Goal: Information Seeking & Learning: Learn about a topic

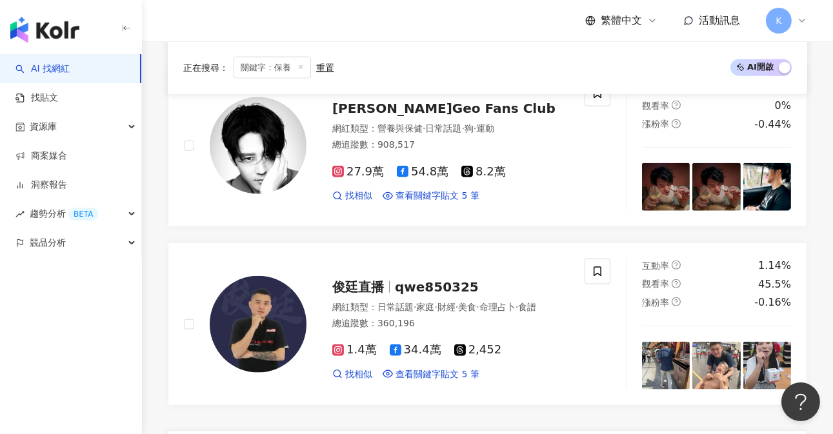
click at [36, 37] on img "button" at bounding box center [44, 30] width 69 height 26
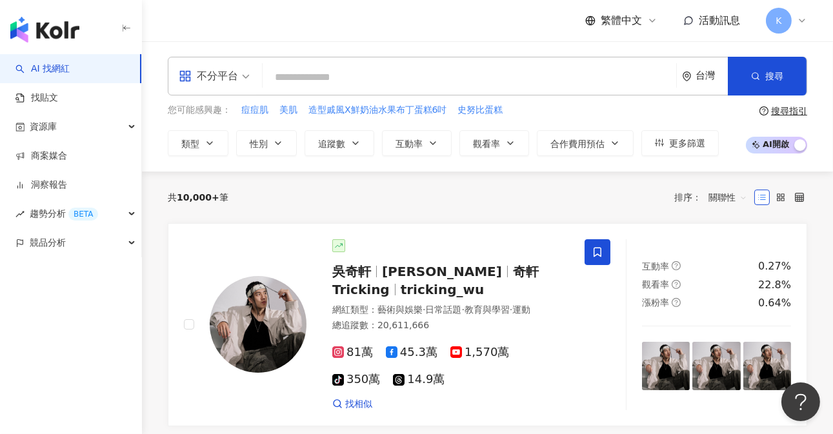
click at [336, 78] on input "search" at bounding box center [469, 77] width 403 height 25
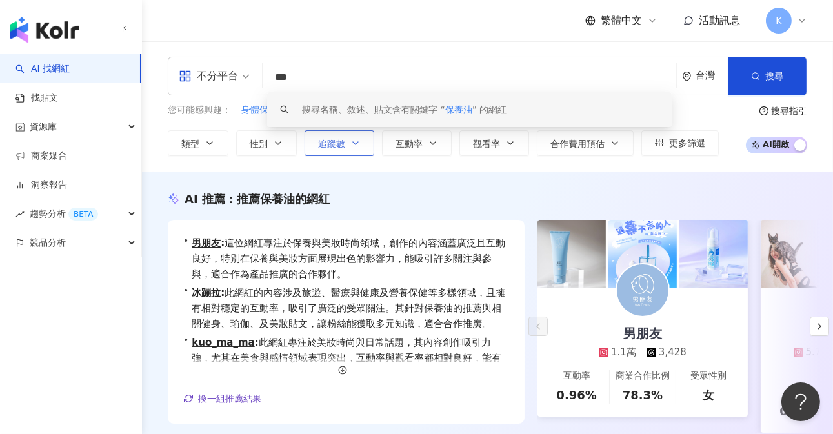
type input "***"
click at [353, 150] on button "追蹤數" at bounding box center [339, 143] width 70 height 26
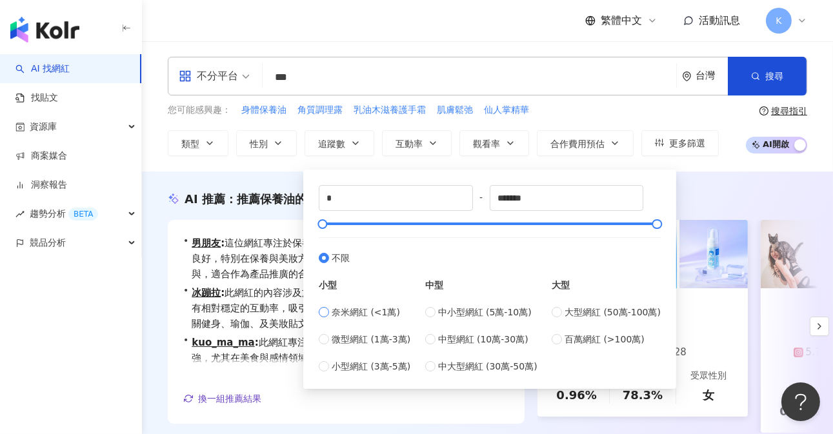
click at [375, 314] on span "奈米網紅 (<1萬)" at bounding box center [366, 312] width 68 height 14
type input "****"
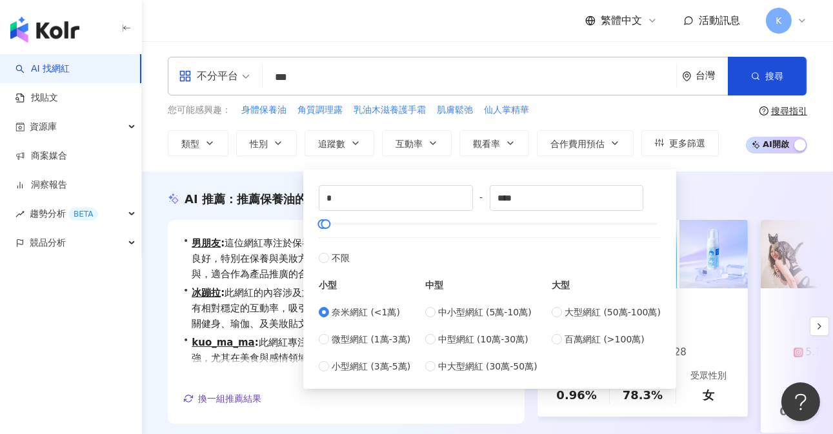
click at [484, 37] on div "繁體中文 活動訊息 K" at bounding box center [487, 20] width 639 height 41
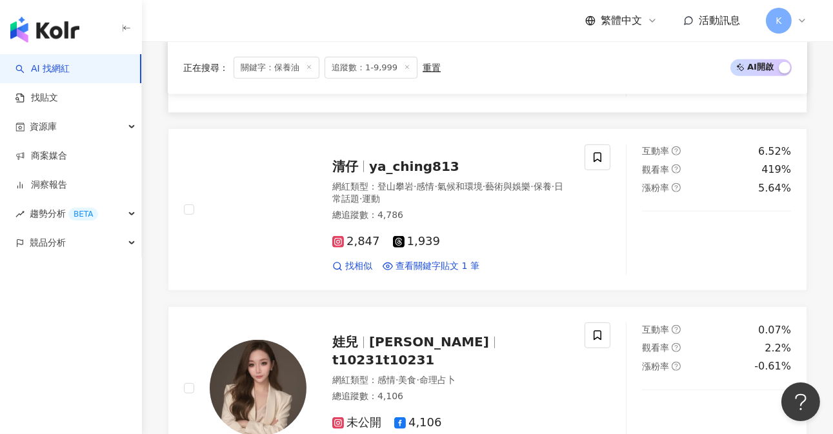
scroll to position [961, 0]
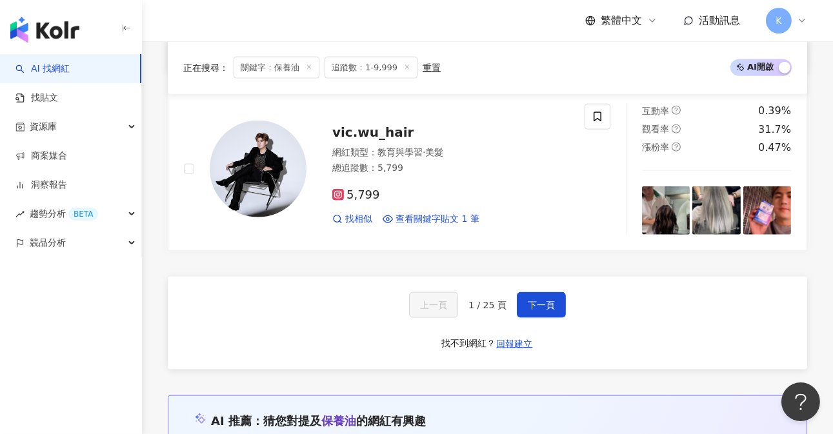
scroll to position [2587, 0]
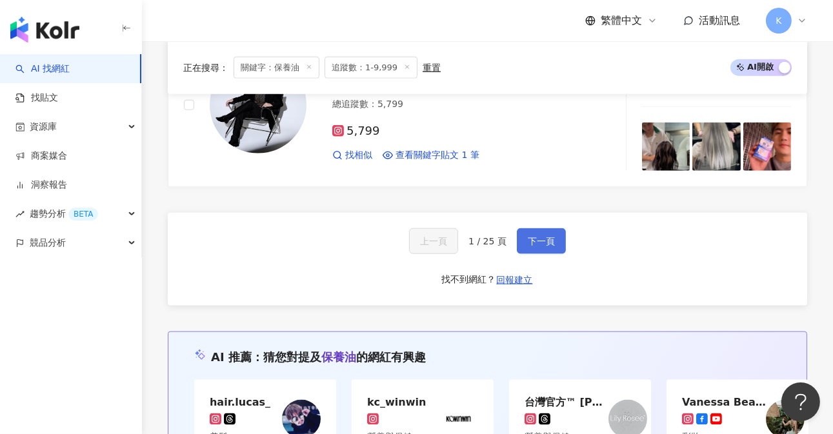
click at [532, 236] on button "下一頁" at bounding box center [541, 241] width 49 height 26
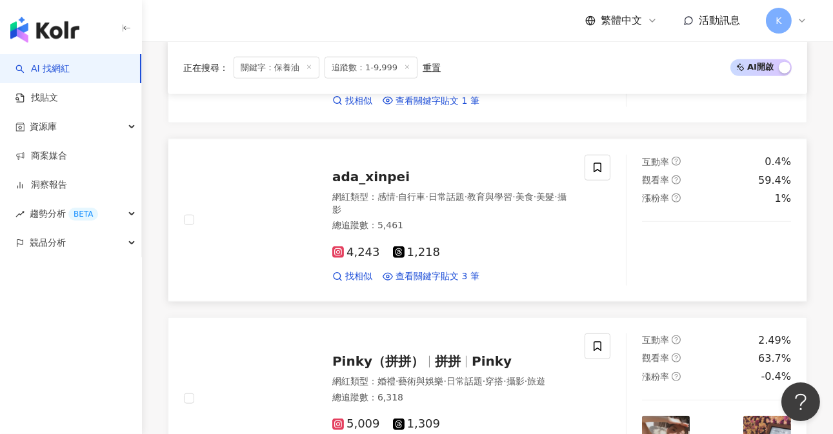
scroll to position [2292, 0]
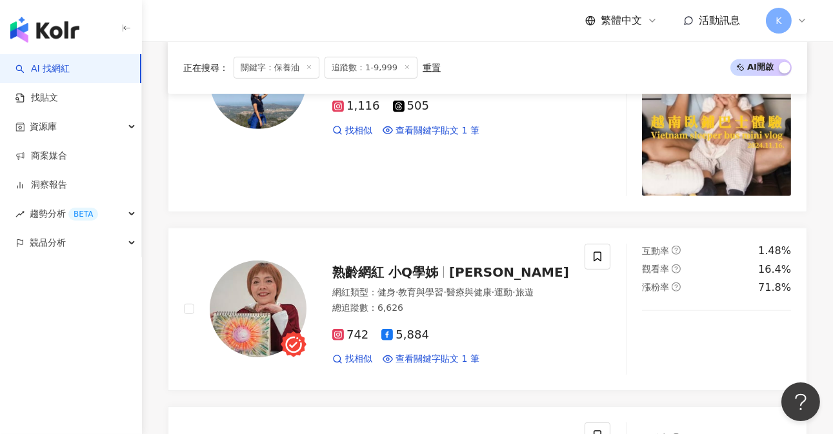
scroll to position [2411, 0]
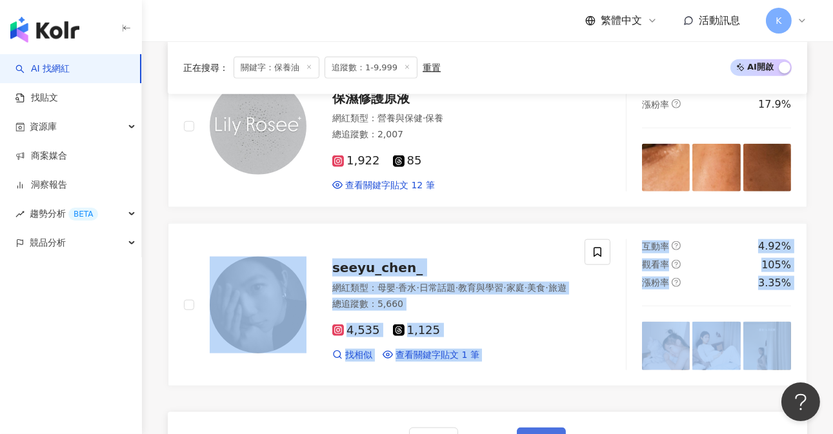
click at [523, 428] on button "下一頁" at bounding box center [541, 441] width 49 height 26
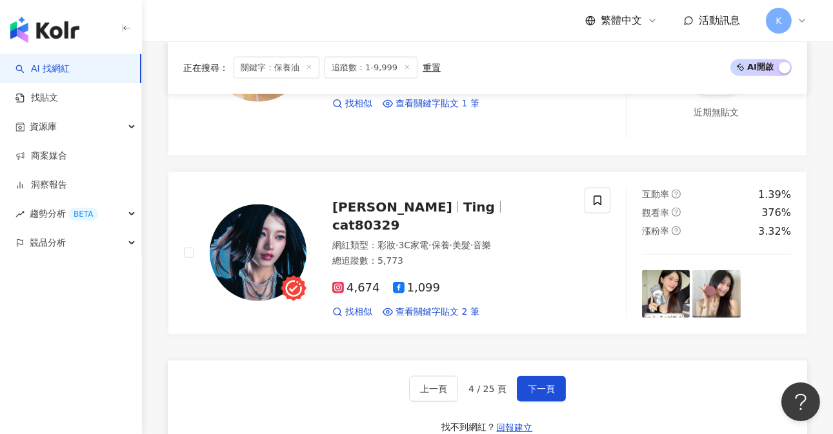
scroll to position [2366, 0]
click at [550, 384] on span "下一頁" at bounding box center [541, 389] width 27 height 10
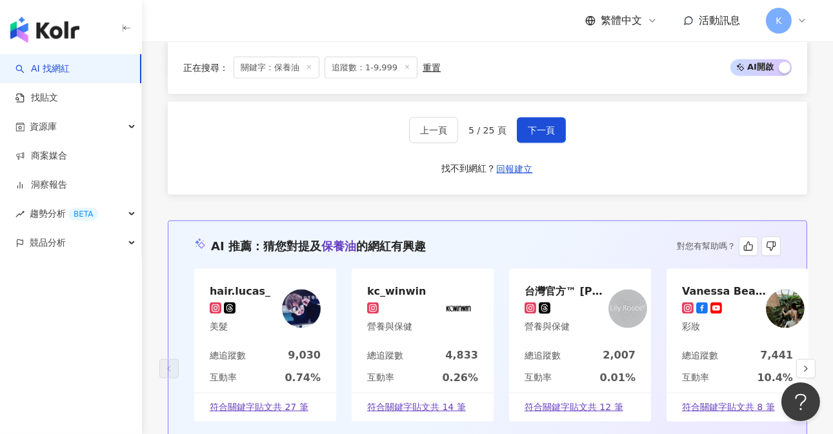
scroll to position [2584, 0]
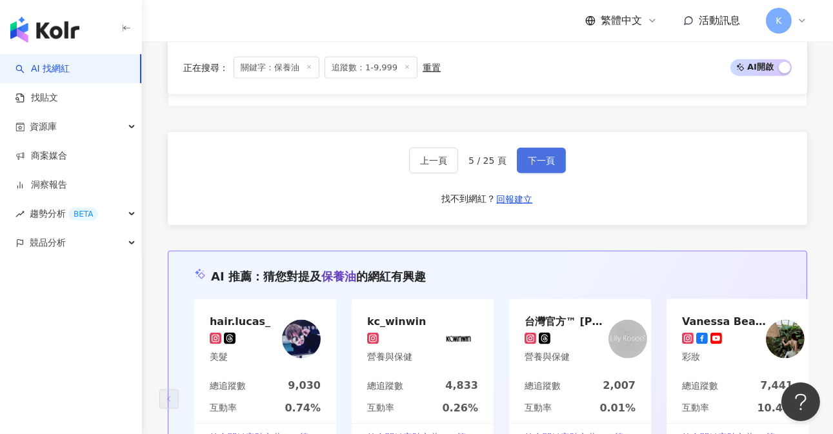
click at [537, 155] on span "下一頁" at bounding box center [541, 160] width 27 height 10
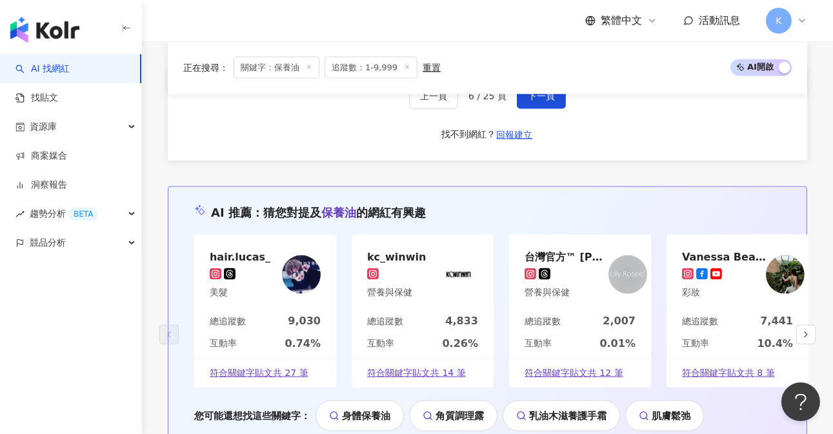
scroll to position [2517, 0]
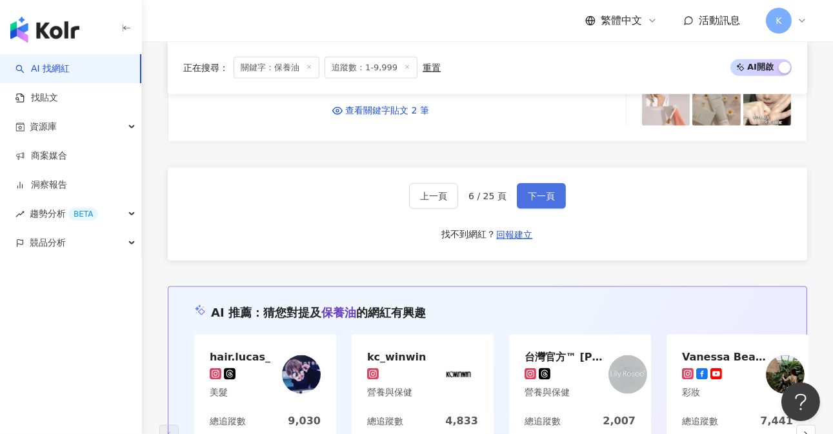
click at [545, 191] on button "下一頁" at bounding box center [541, 196] width 49 height 26
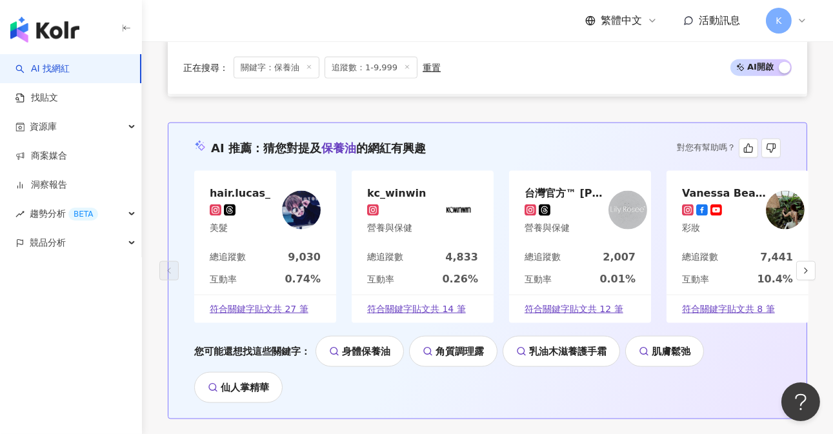
scroll to position [2560, 0]
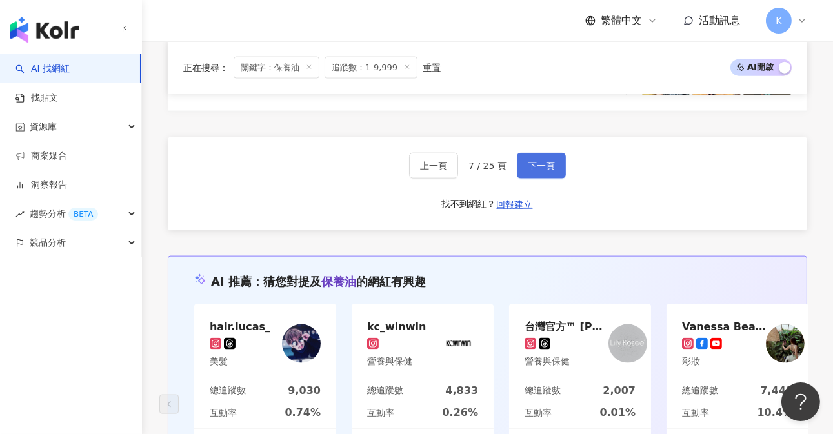
click at [531, 153] on button "下一頁" at bounding box center [541, 166] width 49 height 26
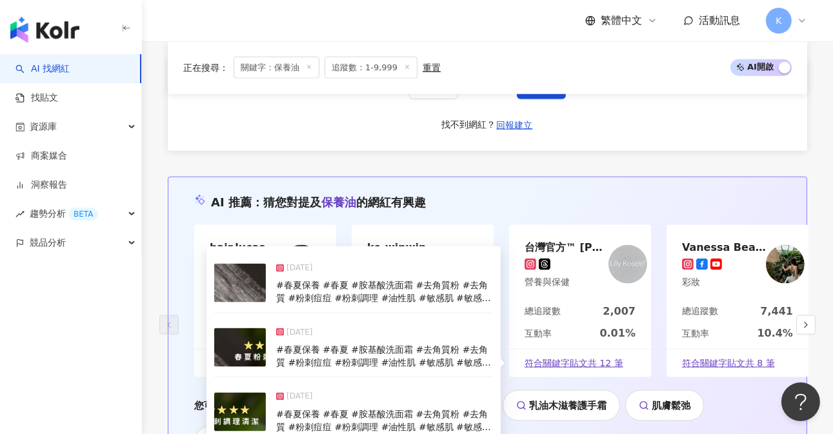
scroll to position [2577, 0]
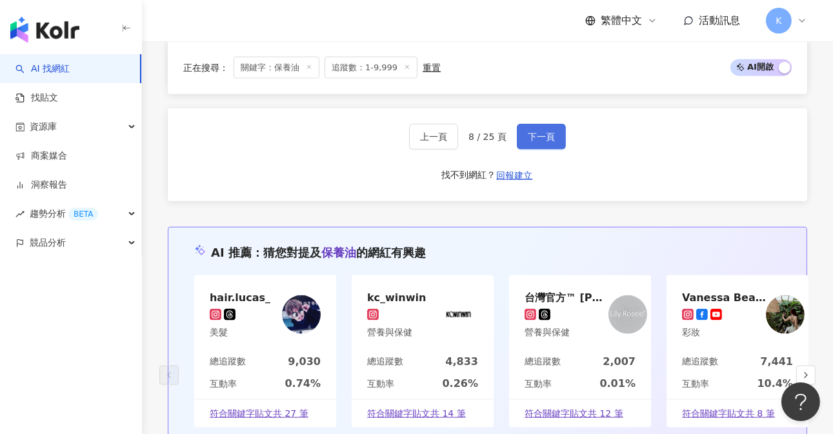
click at [541, 132] on span "下一頁" at bounding box center [541, 137] width 27 height 10
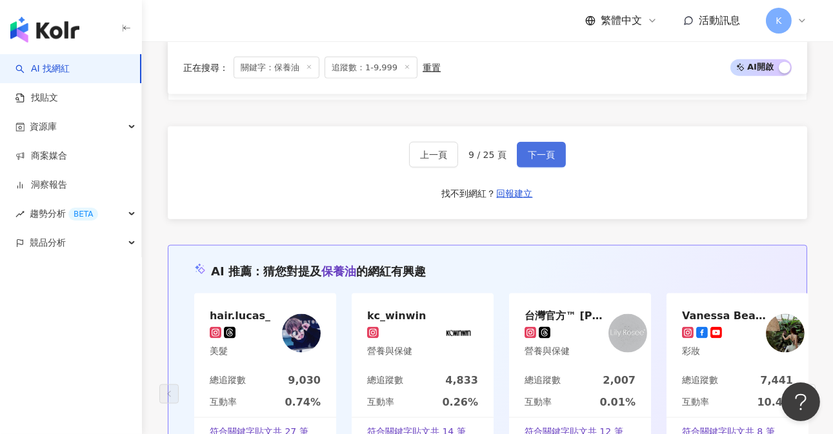
click at [540, 142] on button "下一頁" at bounding box center [541, 155] width 49 height 26
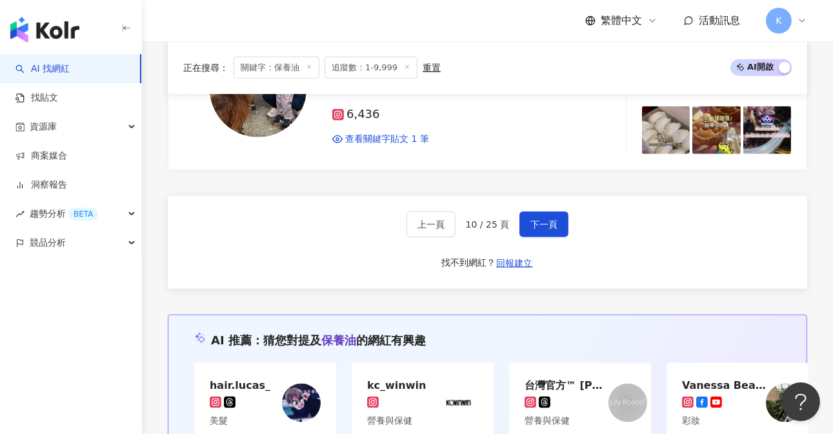
scroll to position [2468, 0]
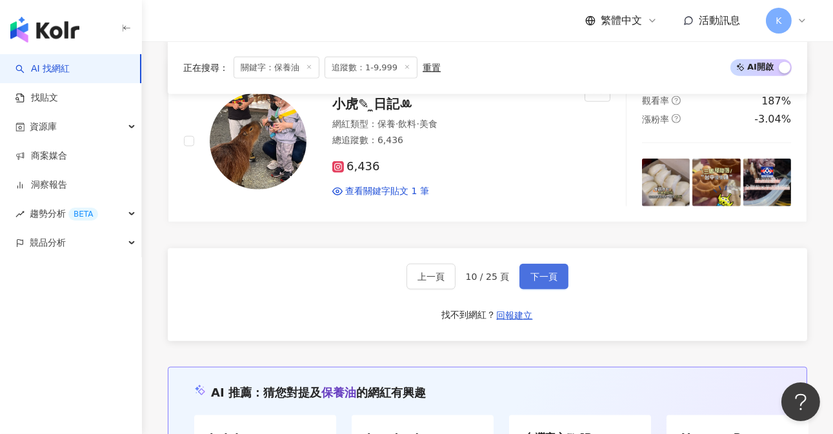
click at [555, 264] on button "下一頁" at bounding box center [543, 277] width 49 height 26
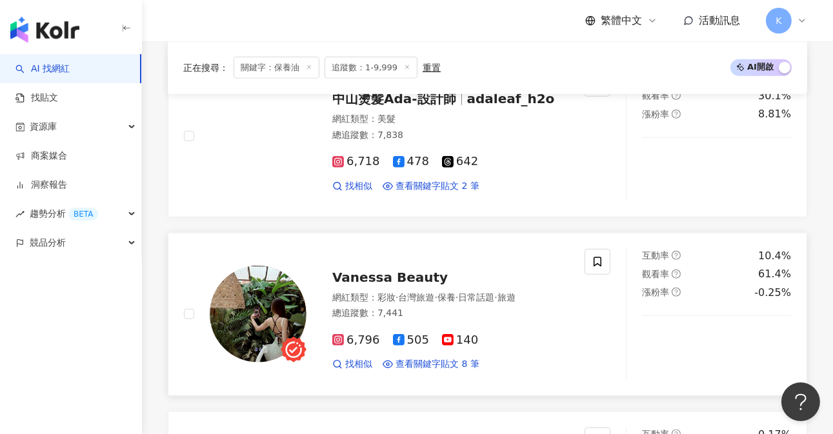
scroll to position [1918, 0]
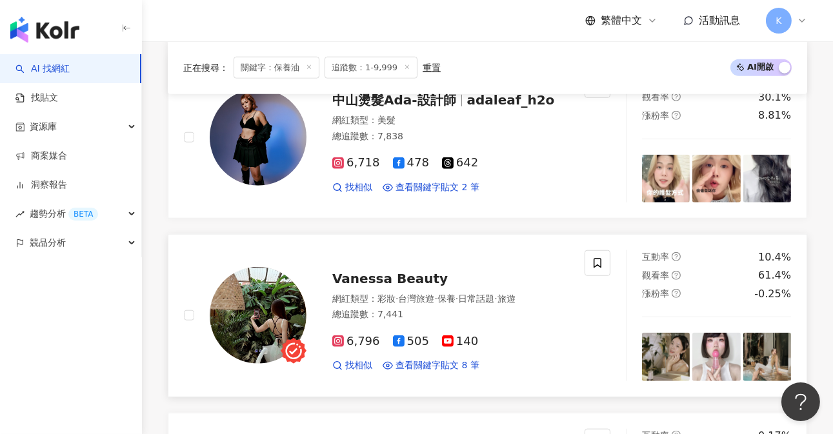
click at [413, 271] on span "Vanessa Beauty" at bounding box center [389, 278] width 115 height 15
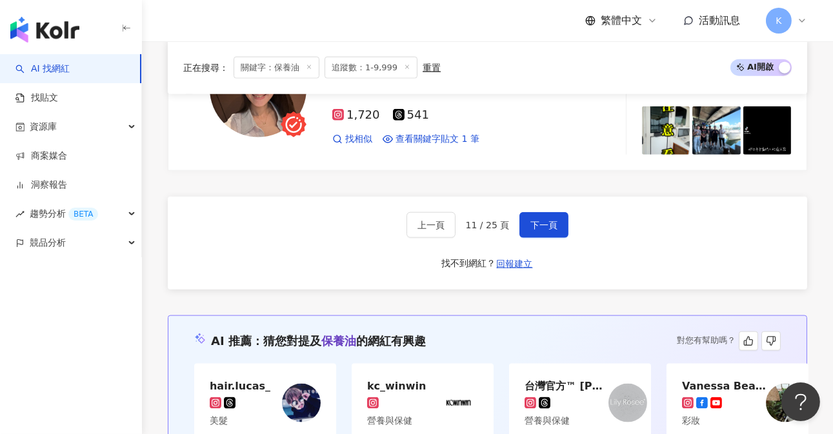
scroll to position [2514, 0]
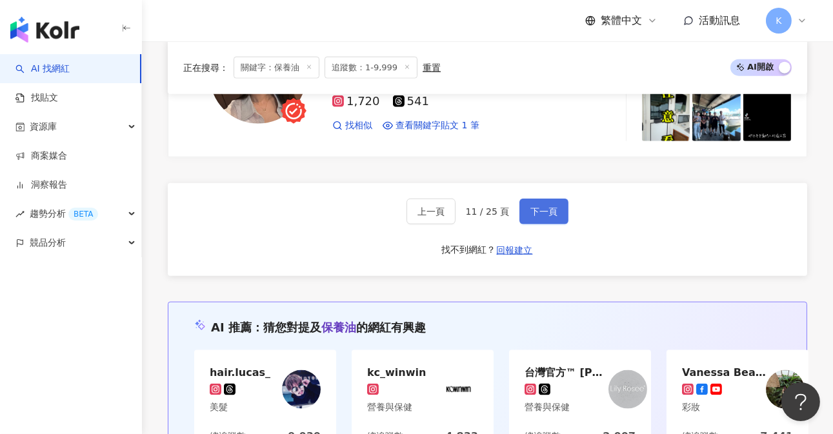
click at [547, 199] on button "下一頁" at bounding box center [543, 212] width 49 height 26
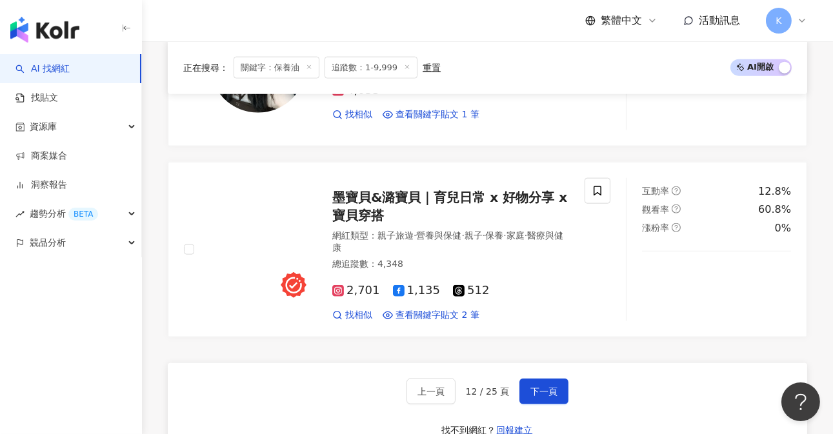
scroll to position [2400, 0]
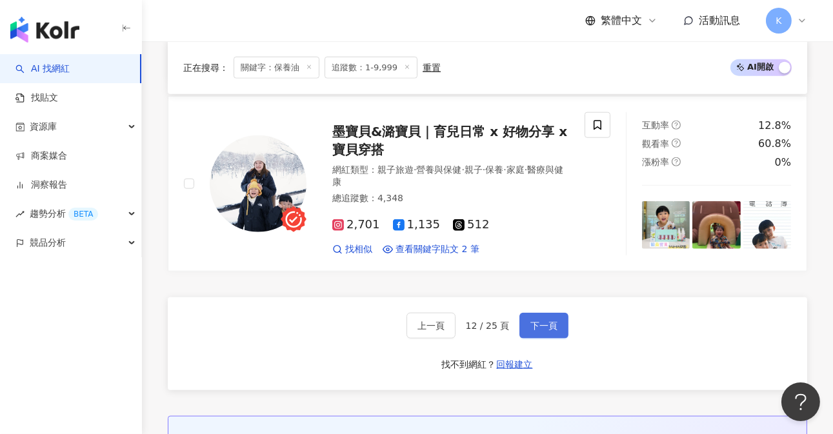
click at [542, 321] on span "下一頁" at bounding box center [543, 326] width 27 height 10
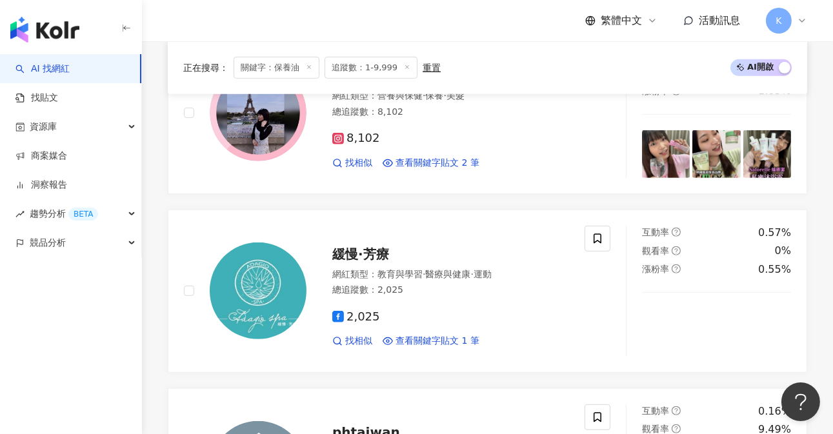
scroll to position [2387, 0]
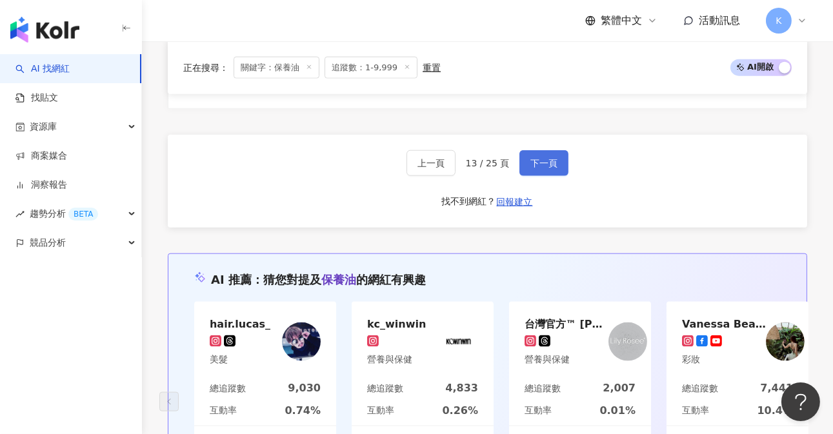
click at [534, 158] on span "下一頁" at bounding box center [543, 163] width 27 height 10
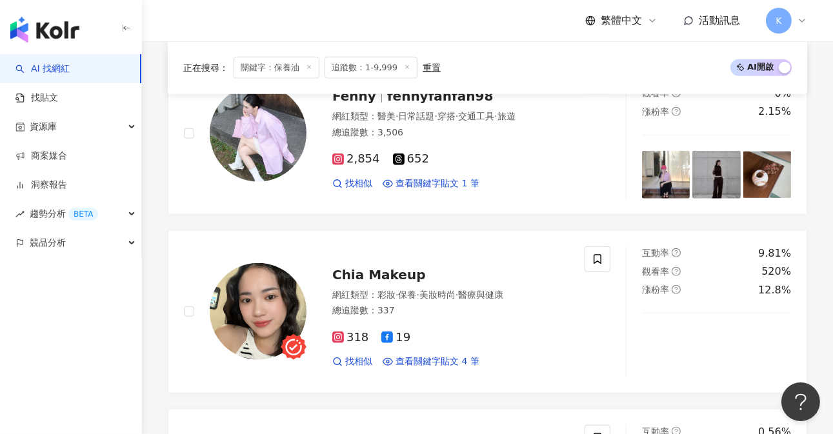
scroll to position [1740, 0]
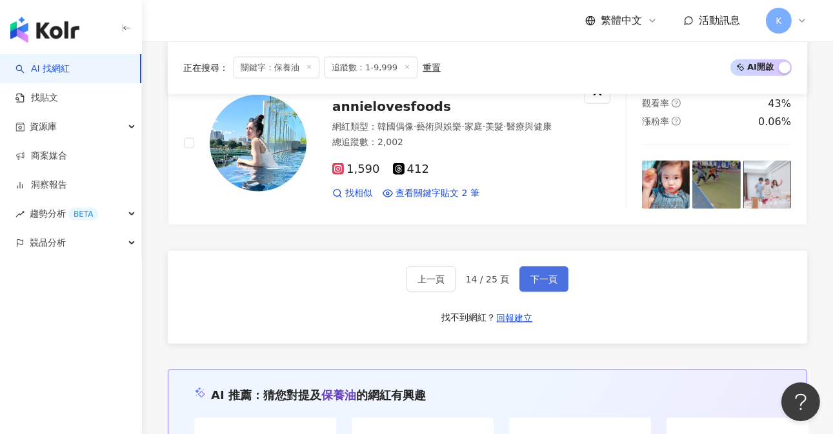
click at [541, 266] on button "下一頁" at bounding box center [543, 279] width 49 height 26
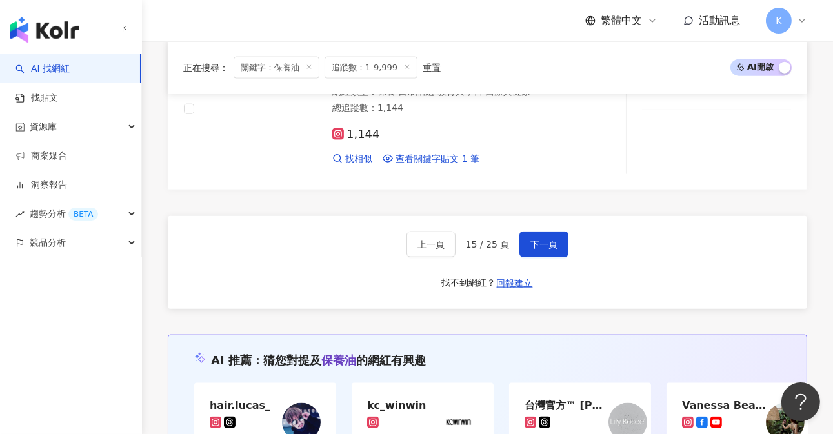
scroll to position [2426, 0]
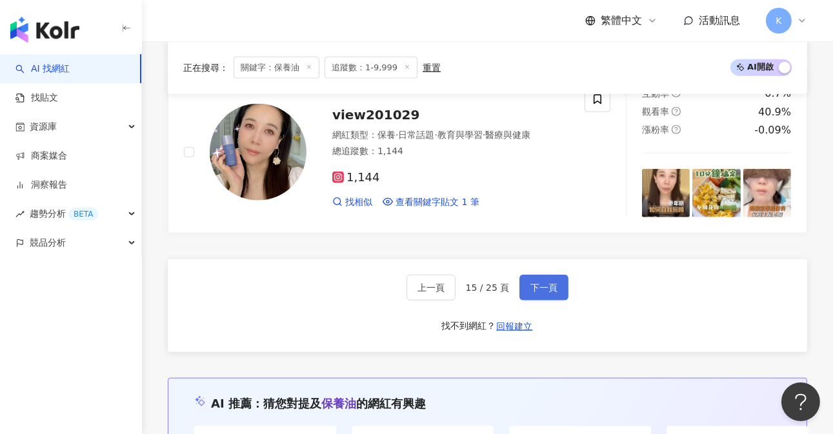
click at [537, 275] on button "下一頁" at bounding box center [543, 288] width 49 height 26
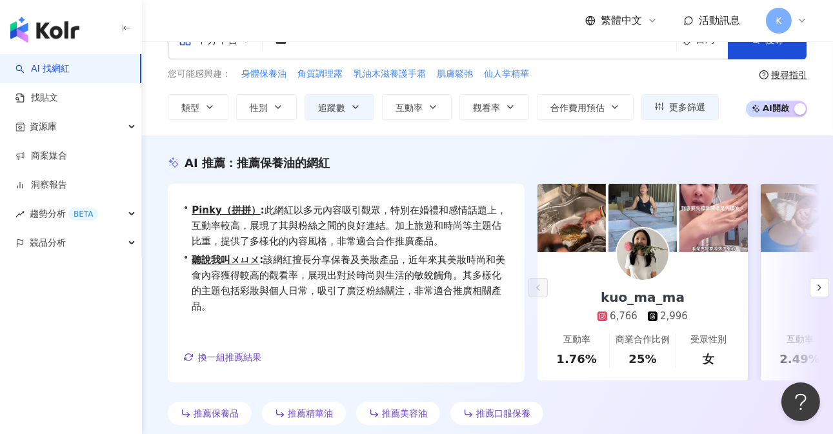
scroll to position [31, 0]
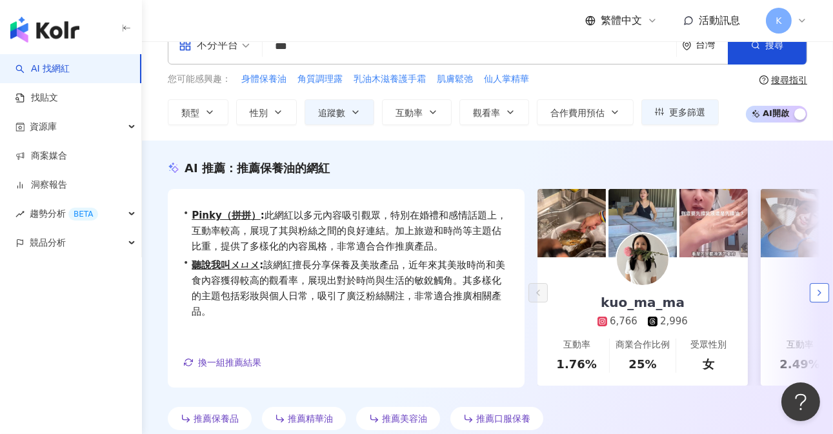
click at [828, 290] on button "button" at bounding box center [819, 292] width 19 height 19
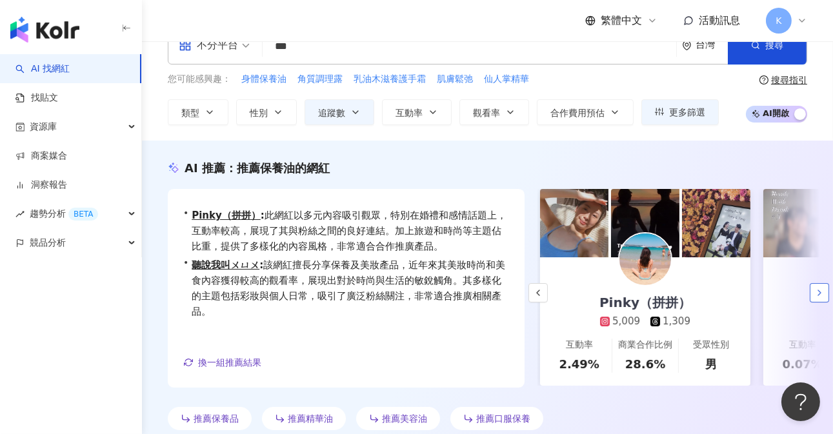
scroll to position [0, 223]
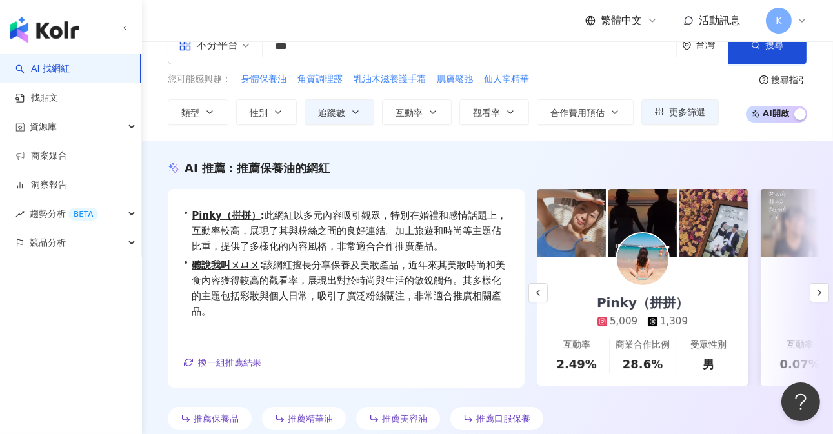
click at [652, 268] on img at bounding box center [643, 260] width 52 height 52
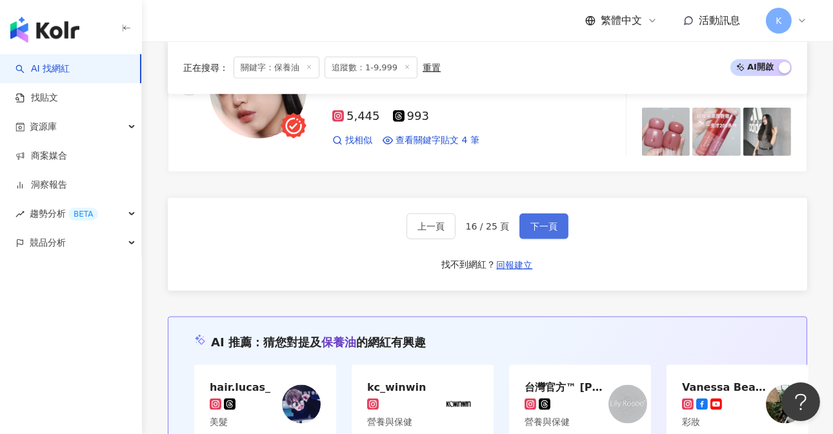
click at [544, 221] on button "下一頁" at bounding box center [543, 227] width 49 height 26
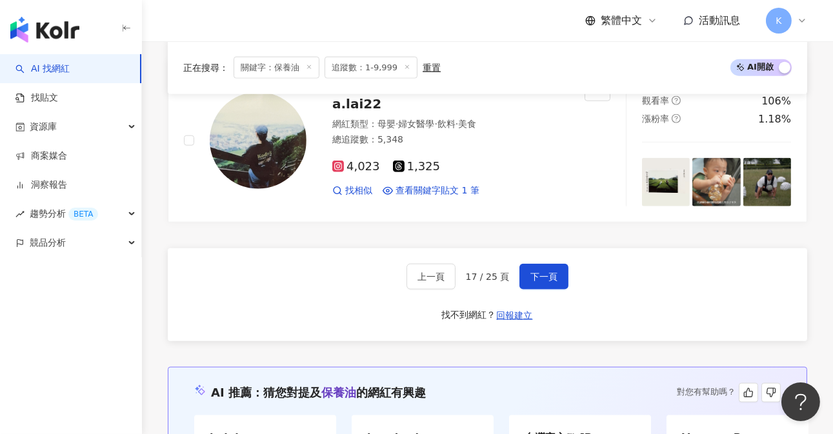
scroll to position [2325, 0]
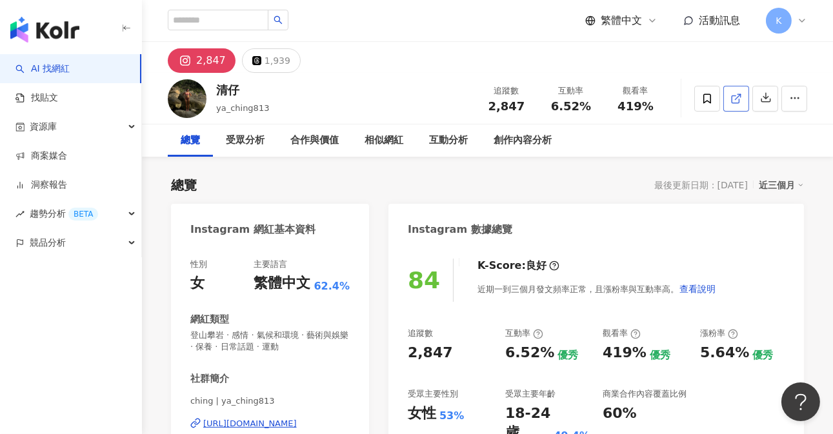
click at [739, 97] on icon at bounding box center [736, 99] width 12 height 12
drag, startPoint x: 493, startPoint y: 106, endPoint x: 528, endPoint y: 108, distance: 34.9
click at [528, 108] on div "2,847" at bounding box center [506, 106] width 49 height 13
copy span "2,847"
drag, startPoint x: 555, startPoint y: 107, endPoint x: 585, endPoint y: 111, distance: 29.9
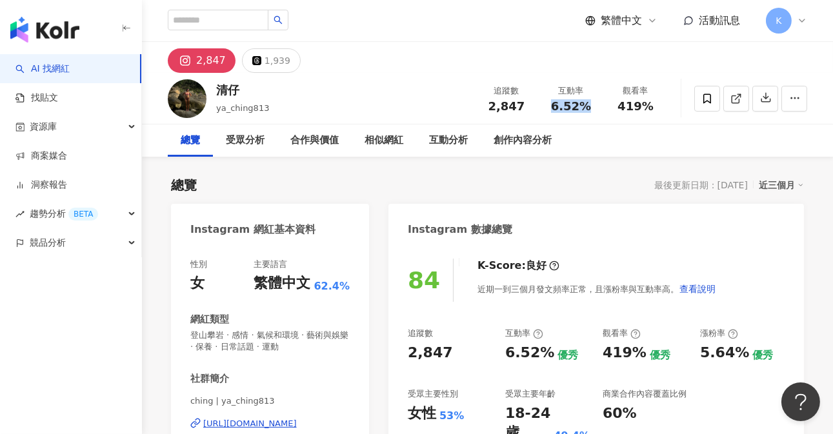
click at [585, 111] on span "6.52%" at bounding box center [571, 106] width 40 height 13
copy span "6.52%"
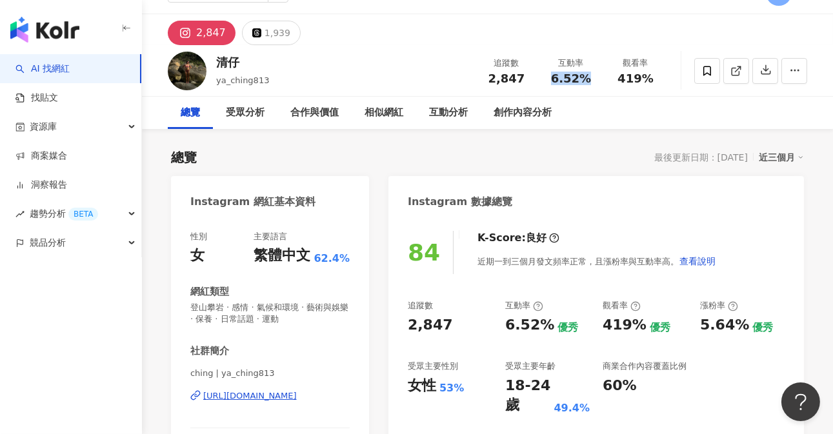
scroll to position [50, 0]
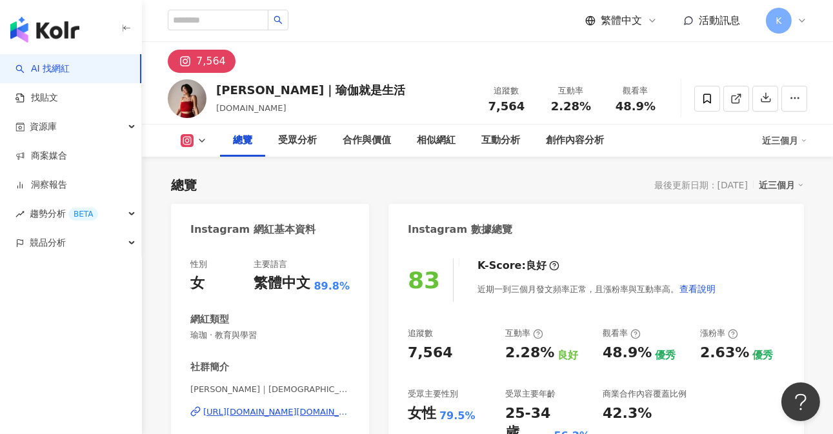
scroll to position [130, 0]
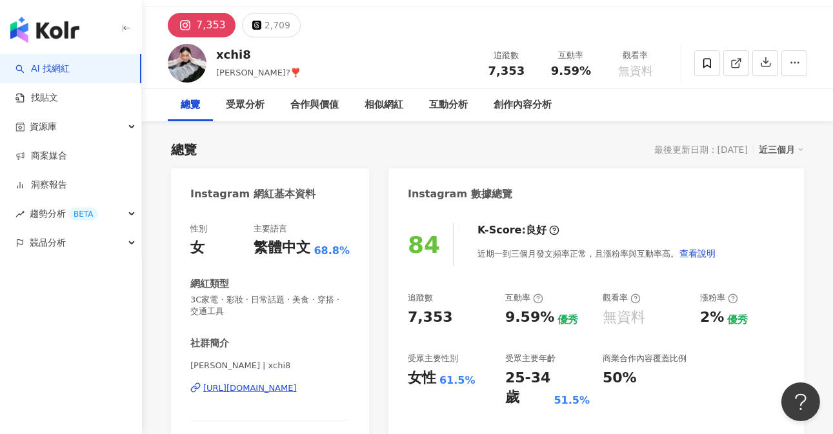
scroll to position [112, 0]
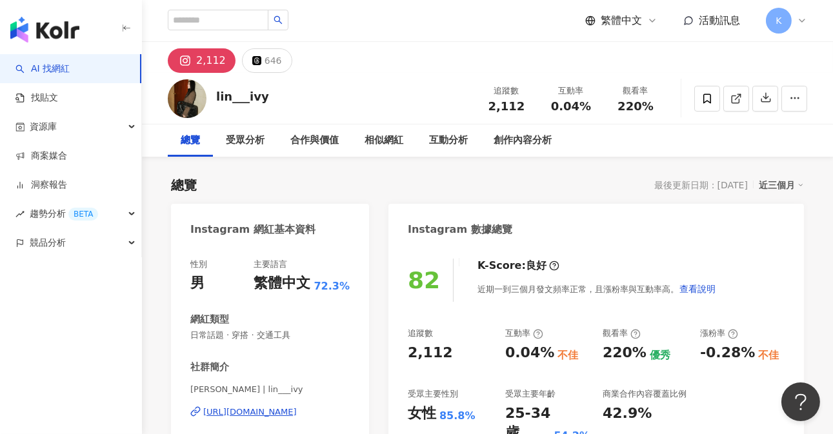
scroll to position [155, 0]
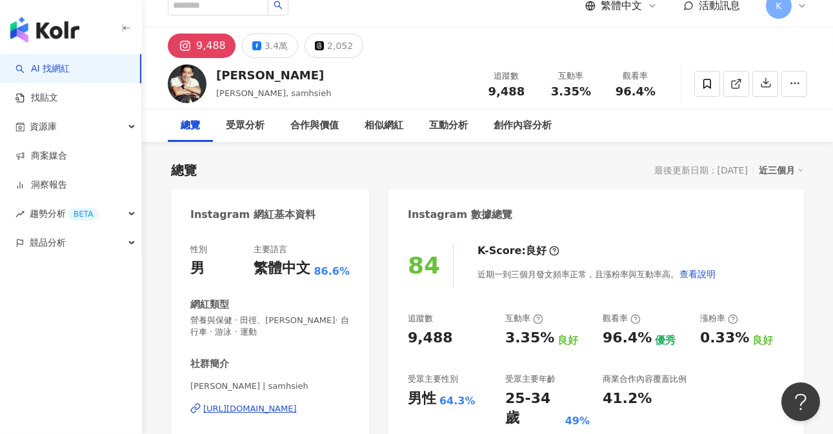
scroll to position [27, 0]
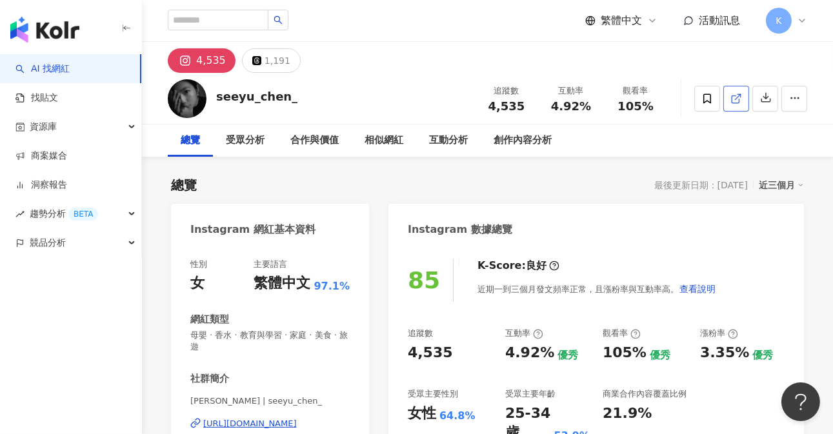
click at [735, 101] on icon at bounding box center [736, 99] width 12 height 12
drag, startPoint x: 490, startPoint y: 104, endPoint x: 531, endPoint y: 108, distance: 41.5
click at [531, 108] on div "追蹤數 4,535" at bounding box center [506, 99] width 65 height 28
copy span "4,535"
drag, startPoint x: 557, startPoint y: 110, endPoint x: 591, endPoint y: 112, distance: 34.2
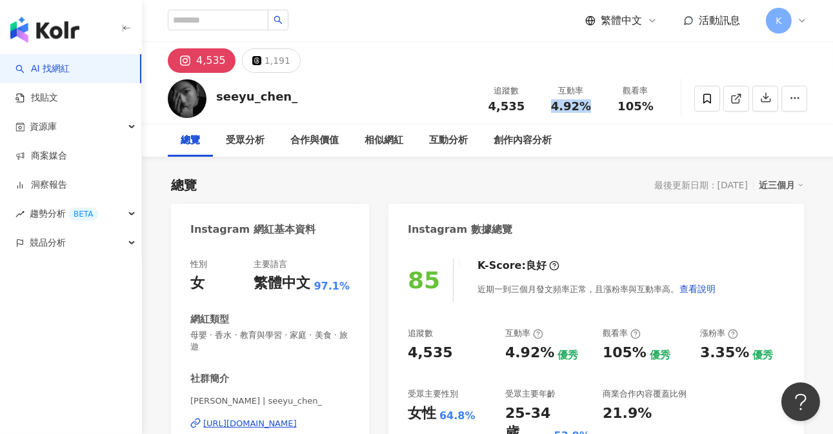
click at [591, 112] on div "4.92%" at bounding box center [570, 106] width 49 height 13
copy span "4.92%"
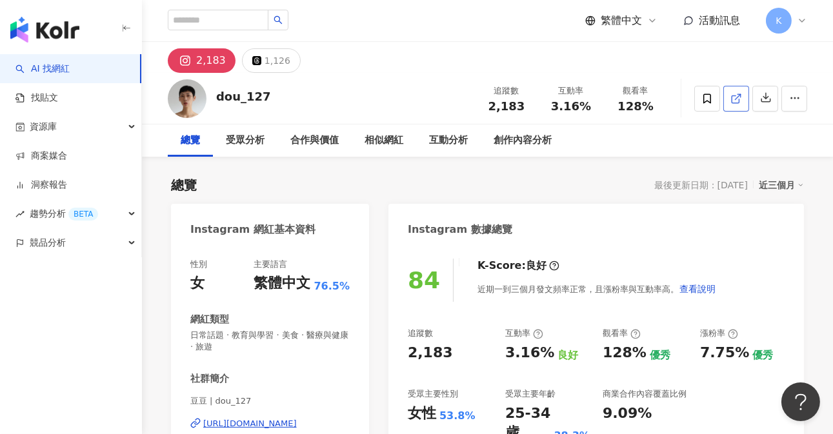
click at [735, 100] on icon at bounding box center [736, 99] width 12 height 12
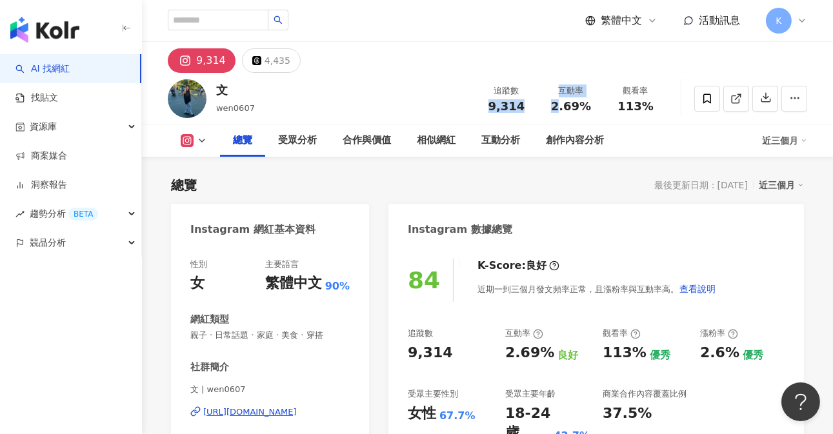
drag, startPoint x: 516, startPoint y: 109, endPoint x: 559, endPoint y: 109, distance: 43.2
click at [559, 109] on div "追蹤數 9,314 互動率 2.69% 觀看率 113%" at bounding box center [571, 98] width 194 height 38
click at [507, 176] on div "總覽 最後更新日期：[DATE] 近三個月" at bounding box center [487, 185] width 633 height 18
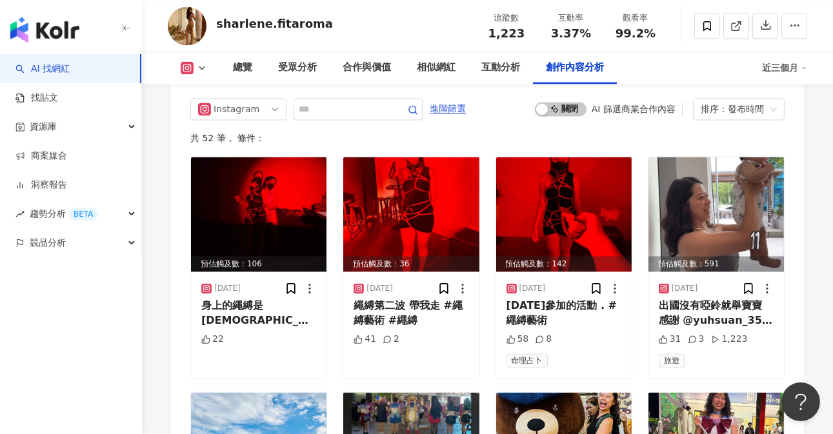
scroll to position [4169, 0]
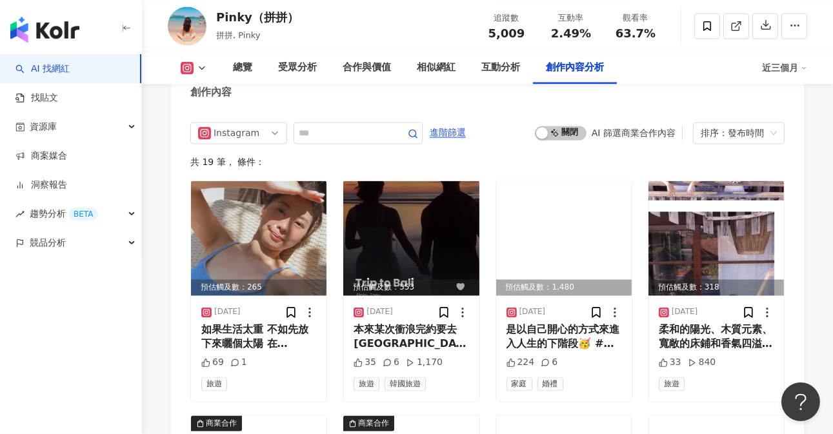
scroll to position [3924, 0]
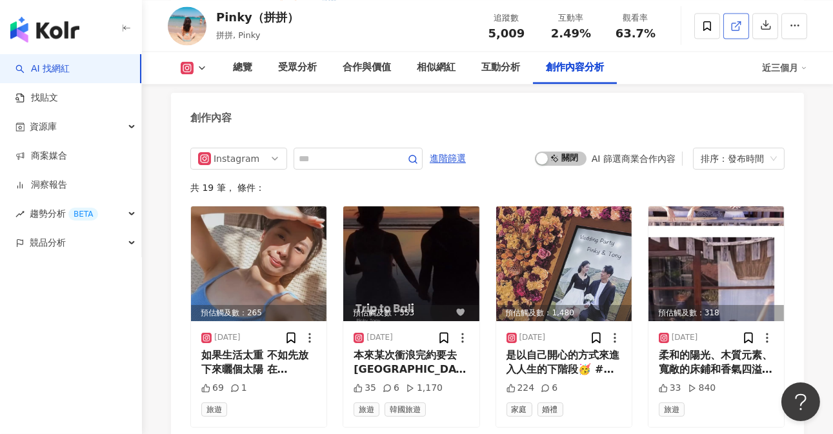
click at [735, 30] on icon at bounding box center [736, 26] width 12 height 12
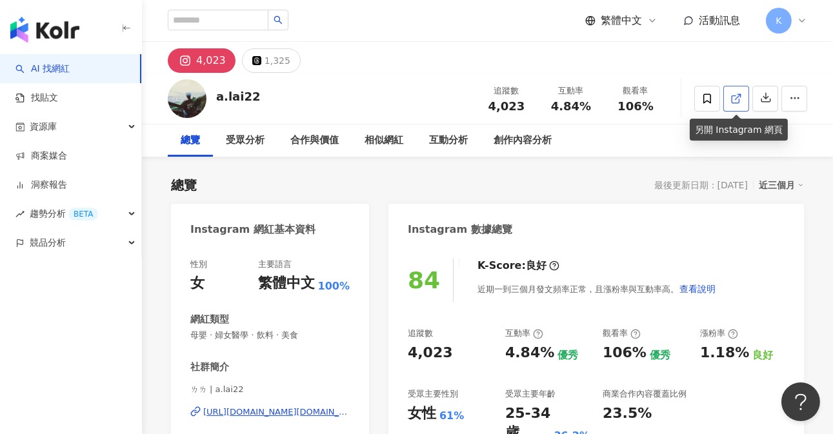
click at [737, 104] on link at bounding box center [736, 99] width 26 height 26
drag, startPoint x: 513, startPoint y: 109, endPoint x: 533, endPoint y: 110, distance: 19.4
click at [533, 110] on div "追蹤數 4,023" at bounding box center [506, 99] width 65 height 28
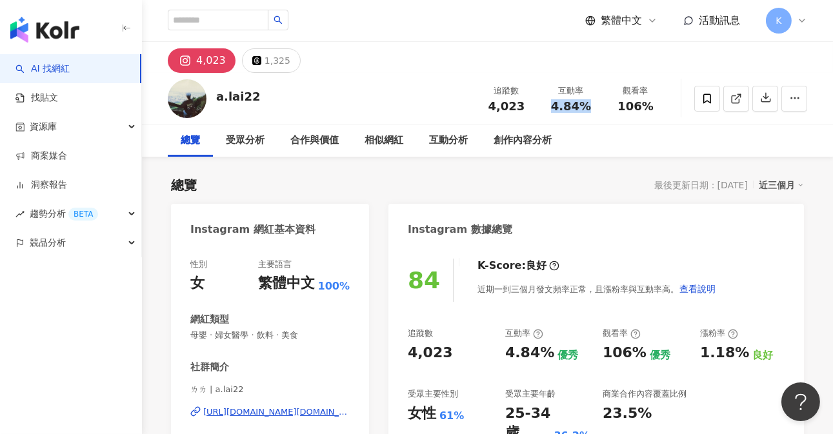
drag, startPoint x: 557, startPoint y: 105, endPoint x: 591, endPoint y: 108, distance: 34.3
click at [591, 108] on div "4.84%" at bounding box center [570, 106] width 49 height 13
copy span "4.84%"
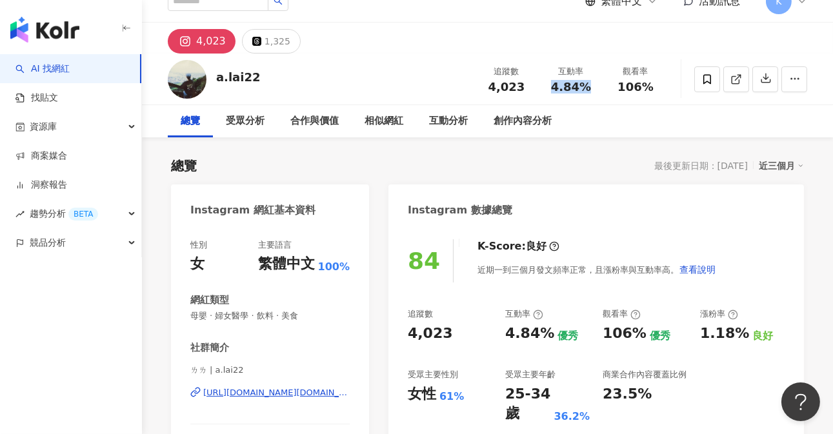
scroll to position [27, 0]
